Goal: Information Seeking & Learning: Stay updated

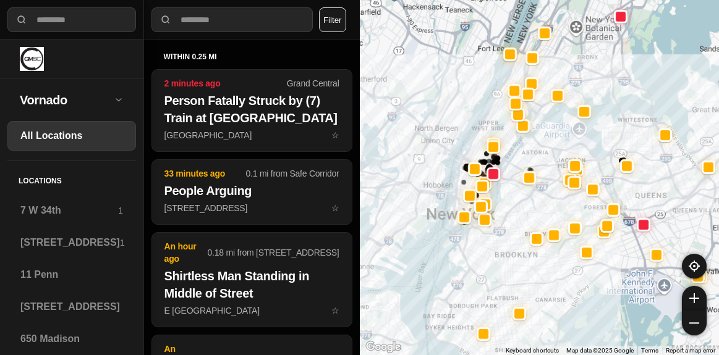
select select "*"
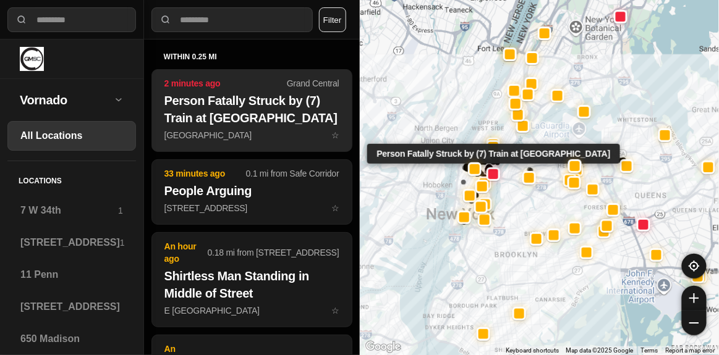
click at [280, 123] on h2 "Person Fatally Struck by (7) Train at [GEOGRAPHIC_DATA]" at bounding box center [251, 109] width 175 height 35
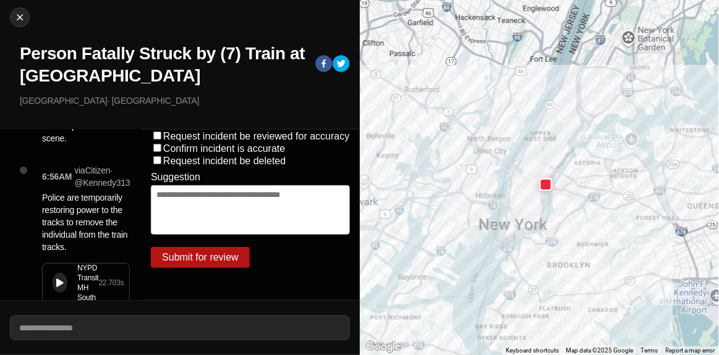
scroll to position [224, 0]
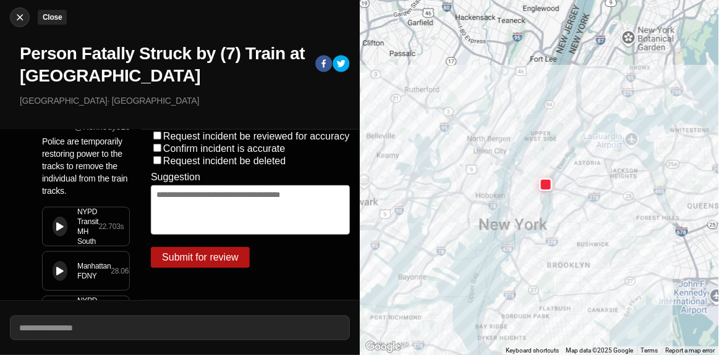
click at [24, 18] on img at bounding box center [20, 17] width 12 height 12
select select "*"
